Goal: Find contact information: Find contact information

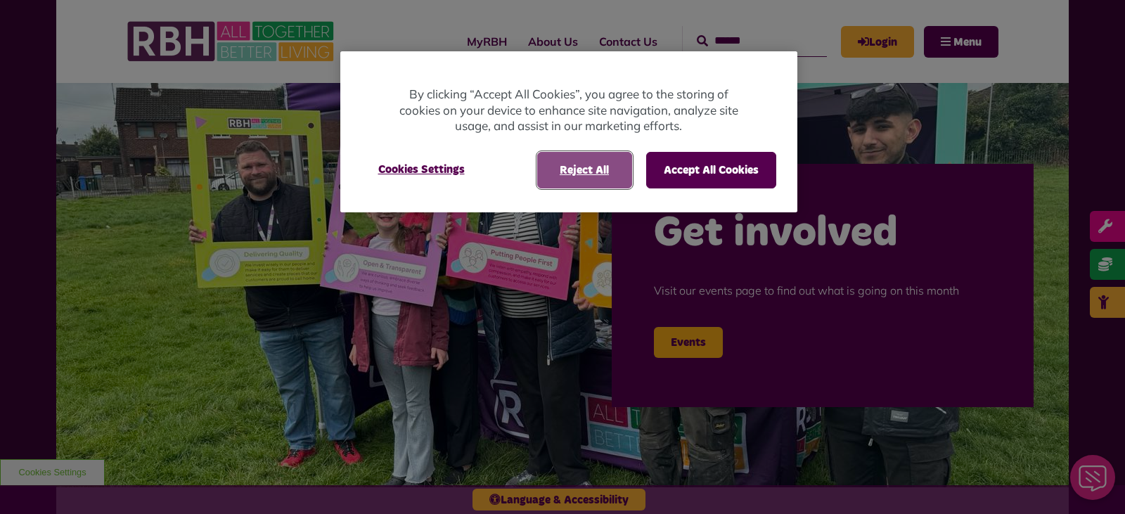
click at [582, 174] on button "Reject All" at bounding box center [584, 170] width 95 height 37
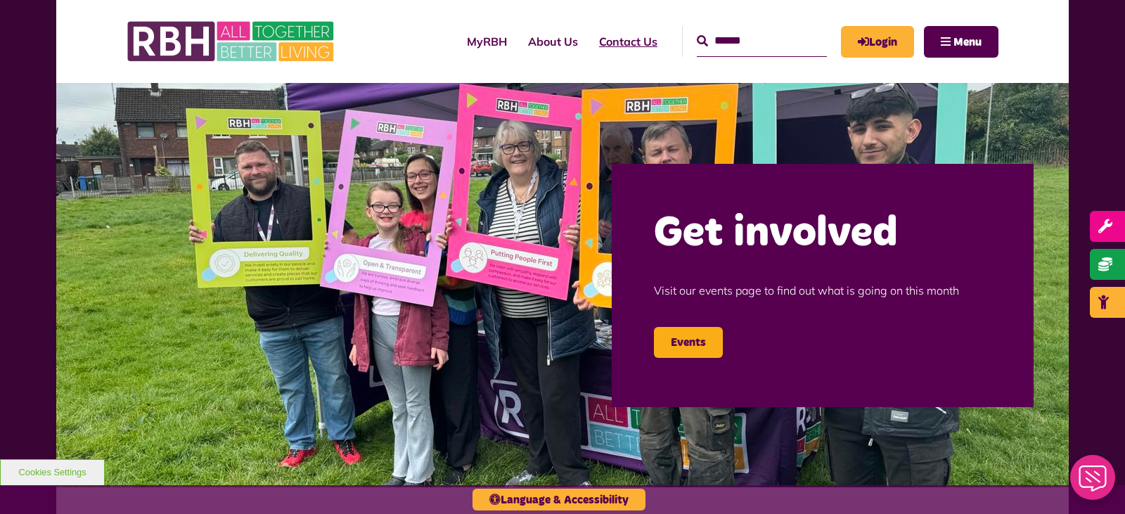
click at [597, 35] on link "Contact Us" at bounding box center [628, 42] width 79 height 38
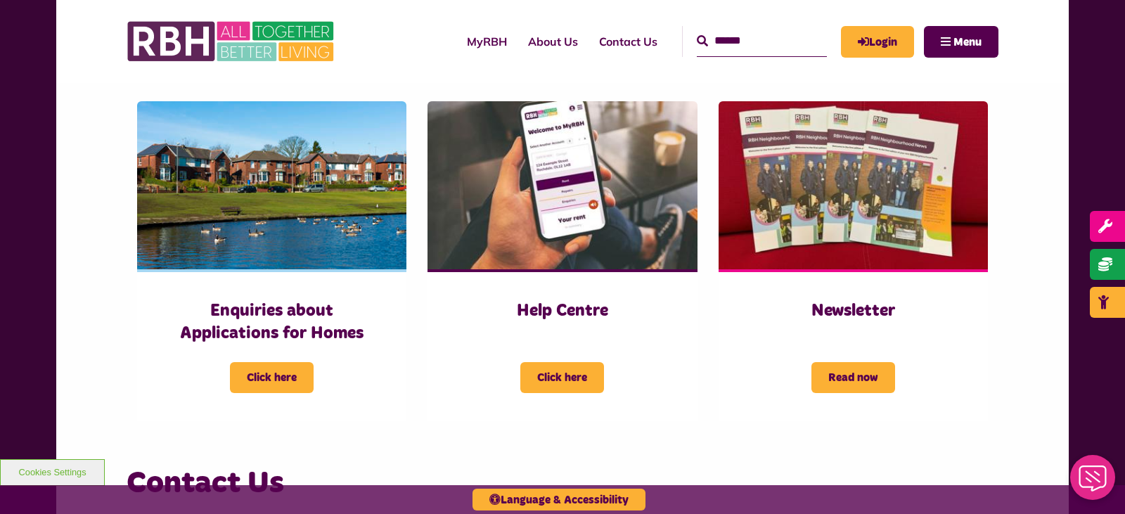
scroll to position [709, 0]
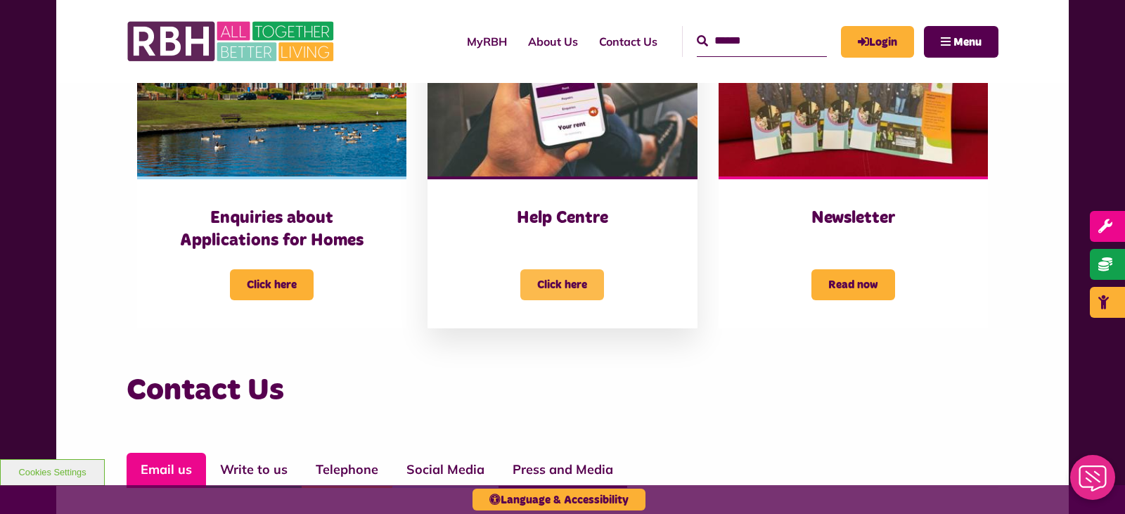
click at [563, 278] on span "Click here" at bounding box center [562, 284] width 84 height 31
